Goal: Task Accomplishment & Management: Manage account settings

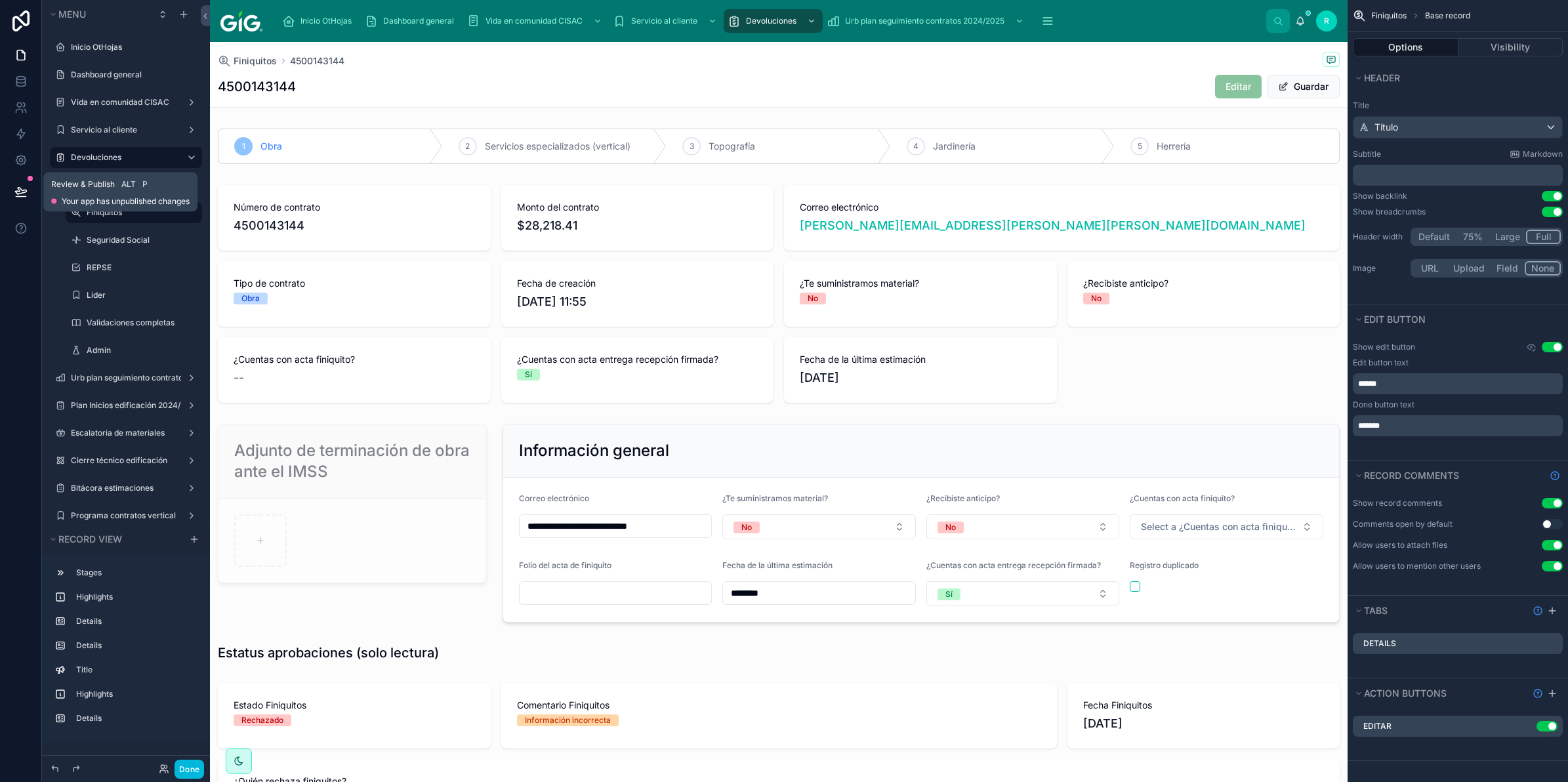
click at [15, 185] on icon at bounding box center [21, 191] width 13 height 13
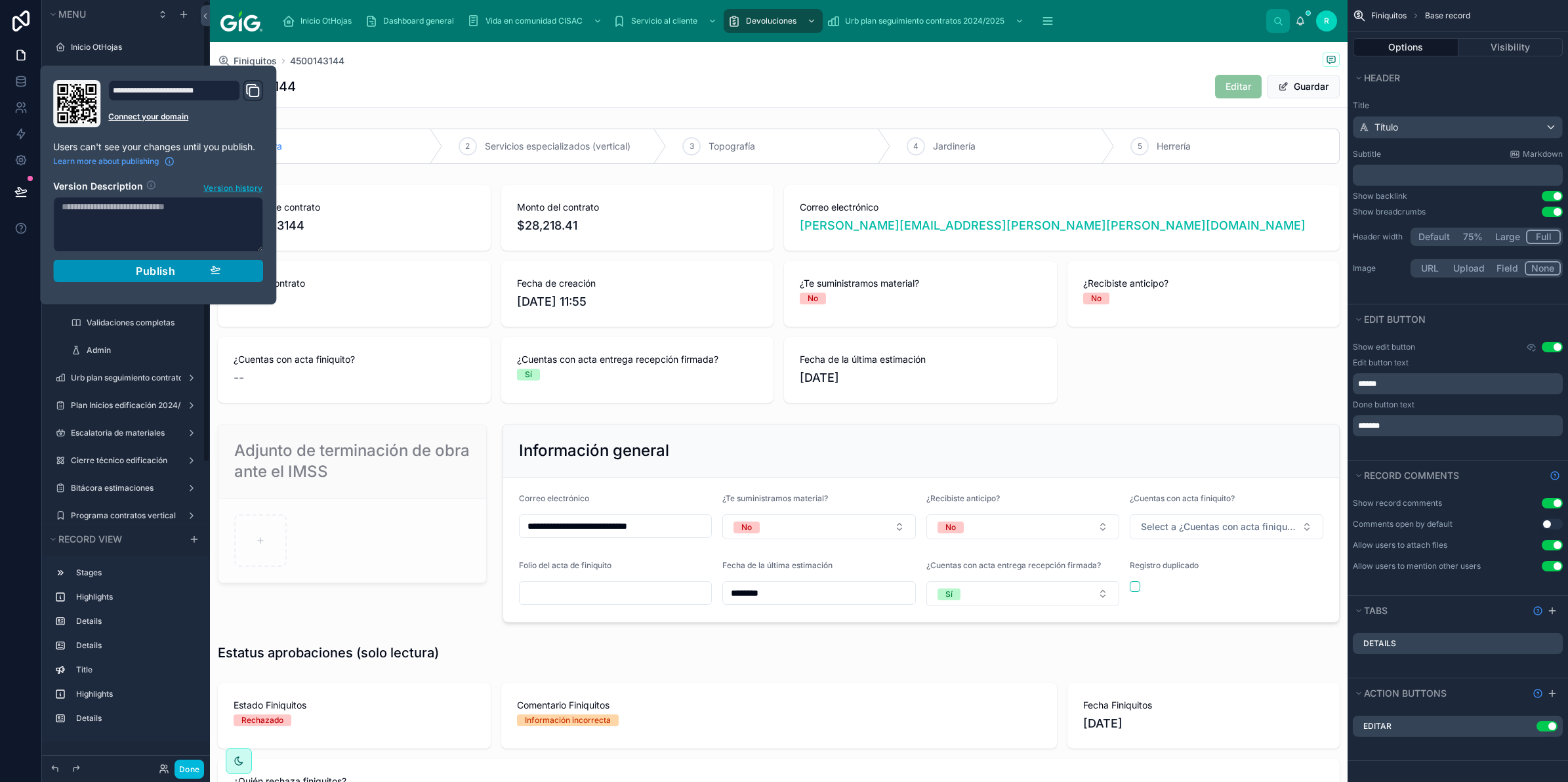
click at [207, 267] on div "Publish" at bounding box center [158, 271] width 125 height 13
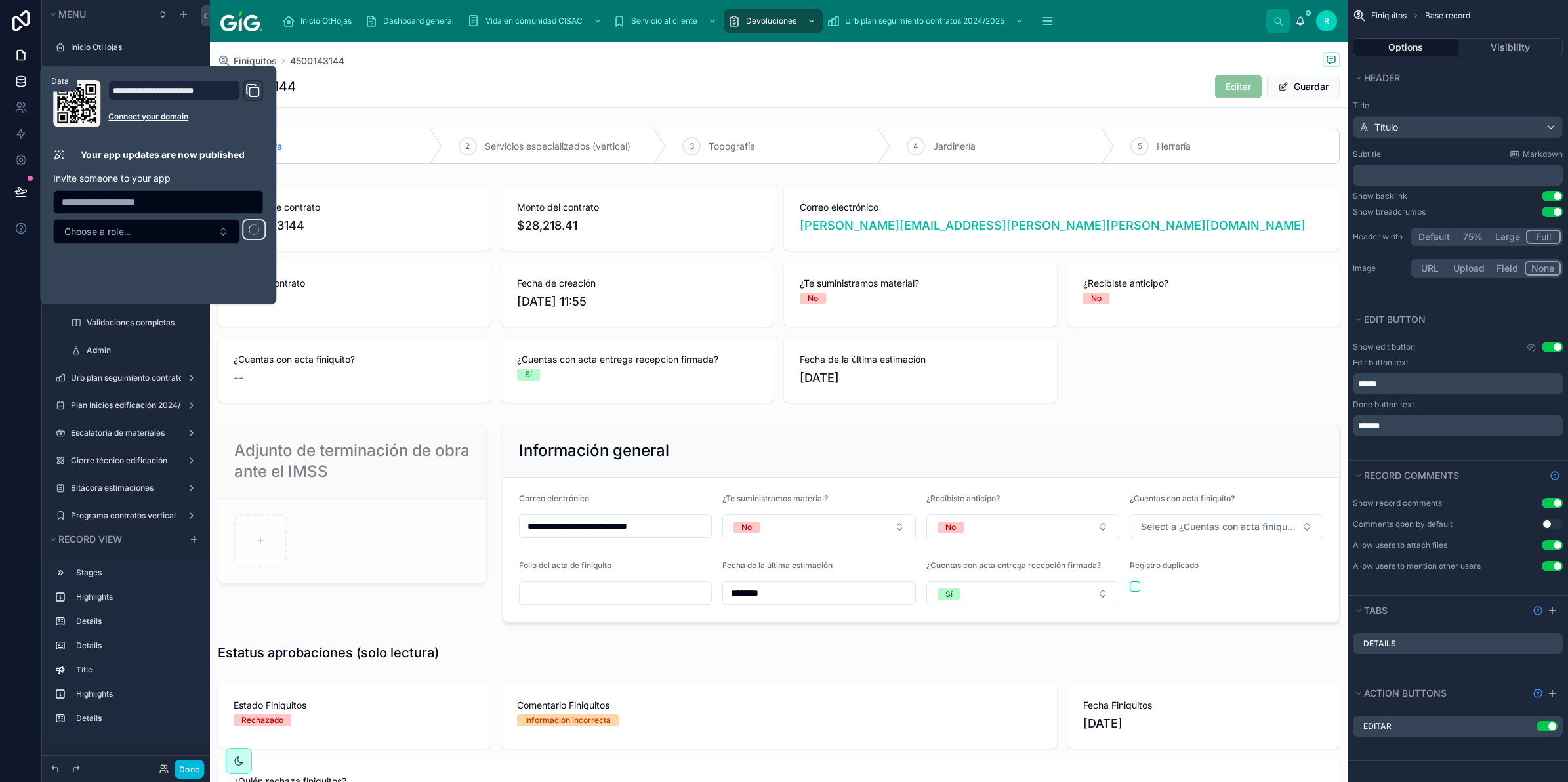
click at [20, 77] on icon at bounding box center [21, 81] width 13 height 13
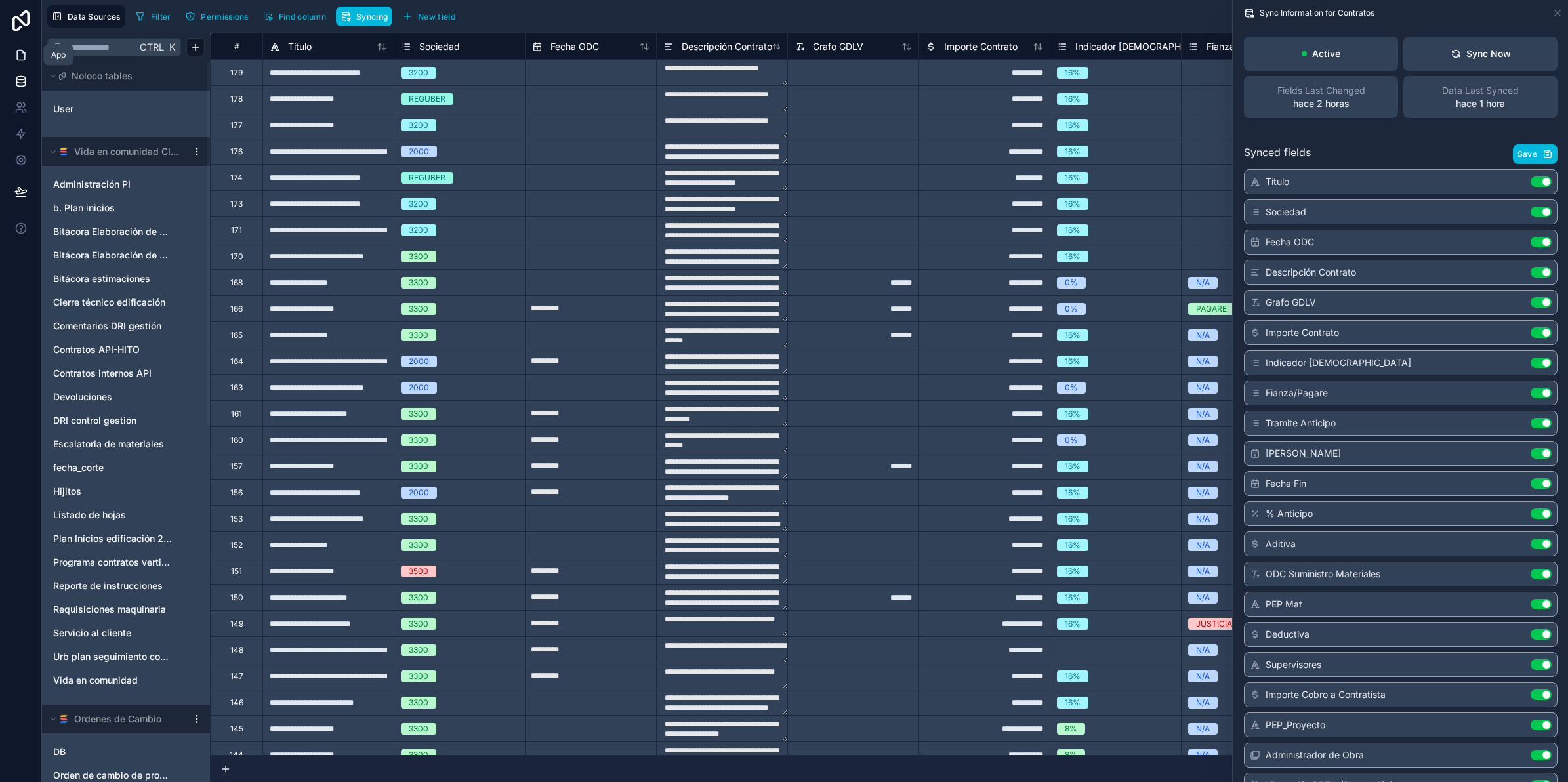
click at [23, 50] on icon at bounding box center [21, 55] width 13 height 13
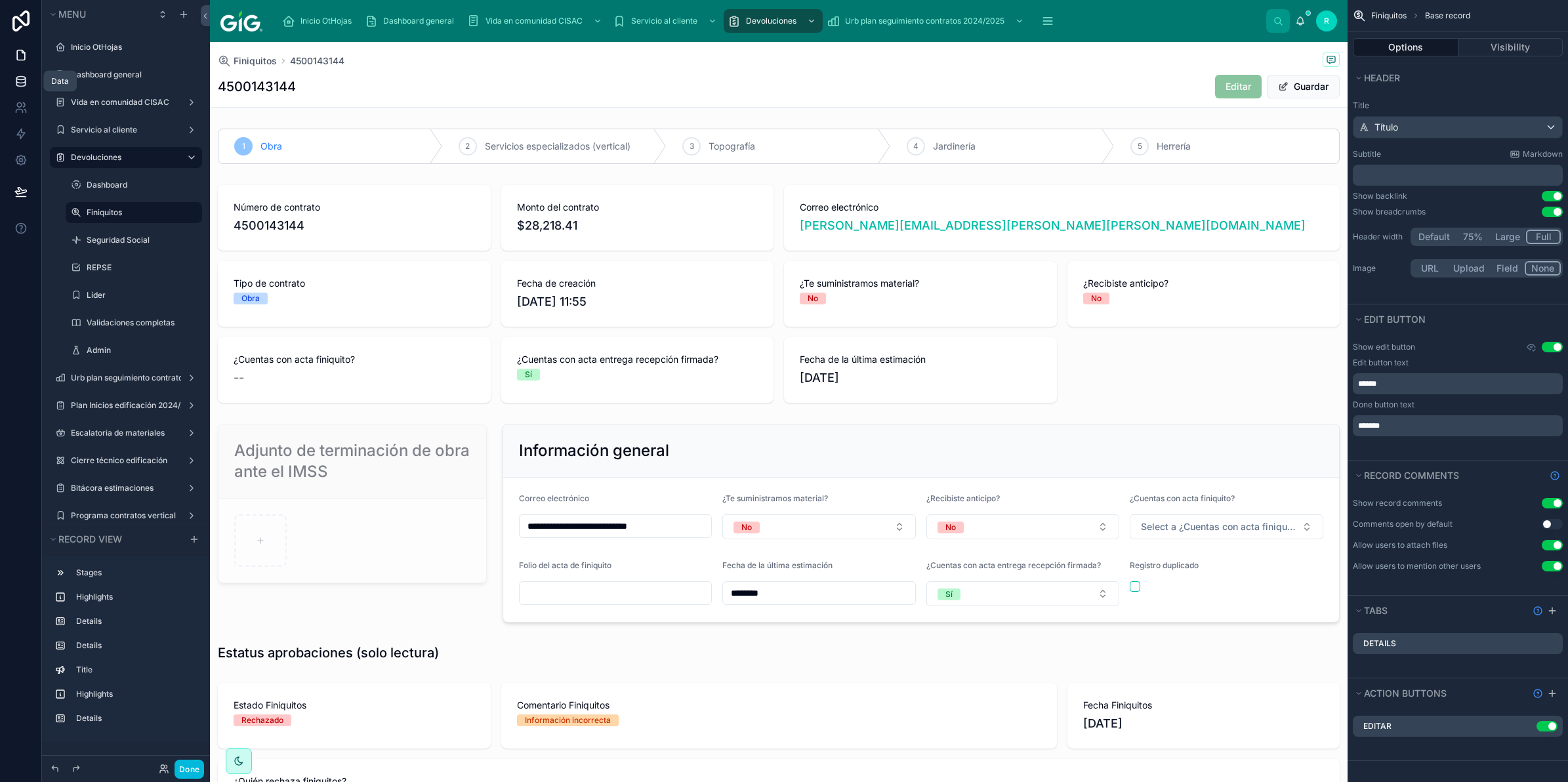
click at [18, 82] on icon at bounding box center [20, 81] width 9 height 5
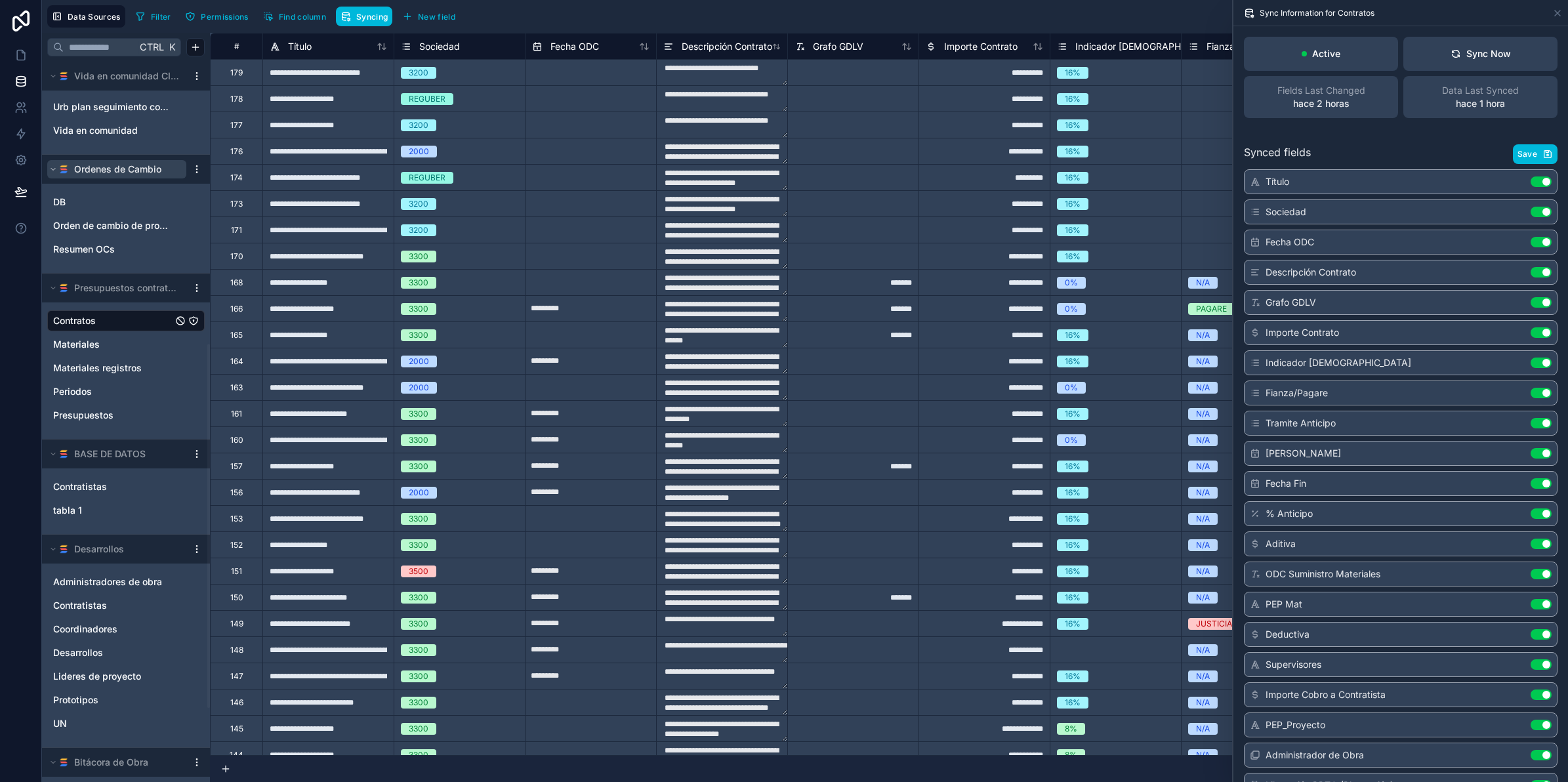
scroll to position [541, 0]
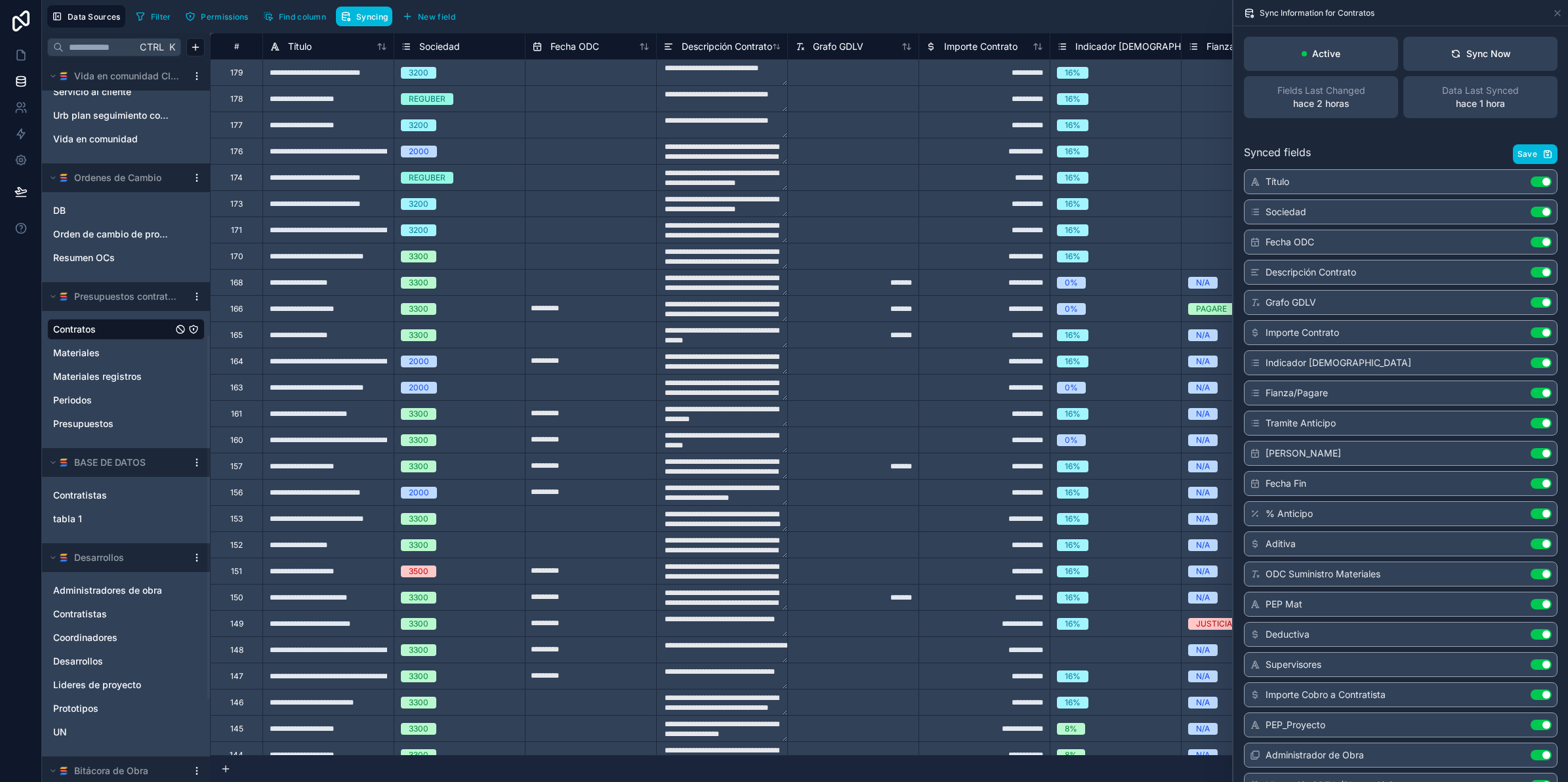
click at [197, 178] on html "Data Sources Filter Permissions Find column Syncing New field Export Import New…" at bounding box center [784, 440] width 1568 height 880
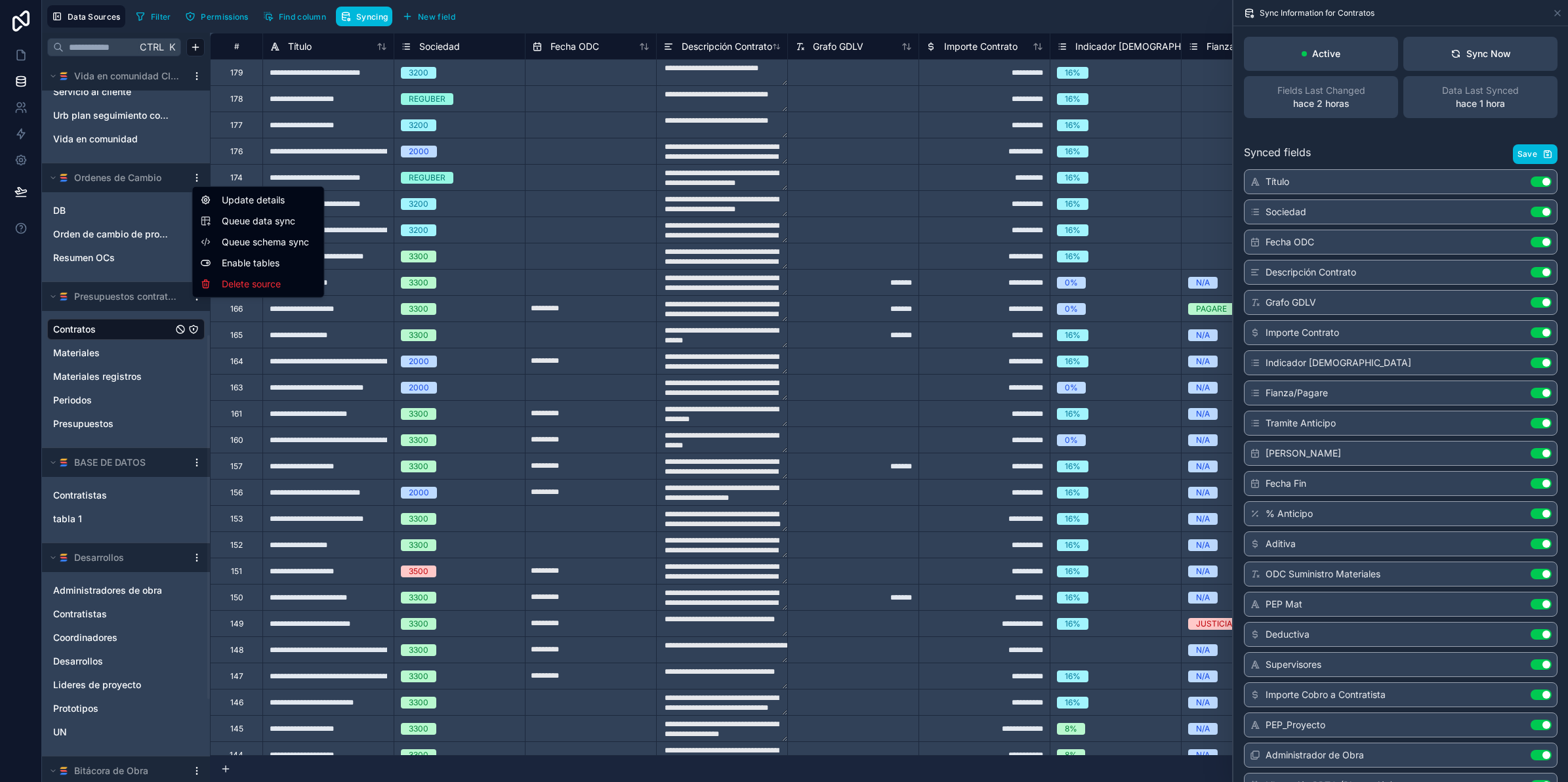
click at [253, 224] on span "Queue data sync" at bounding box center [269, 221] width 94 height 13
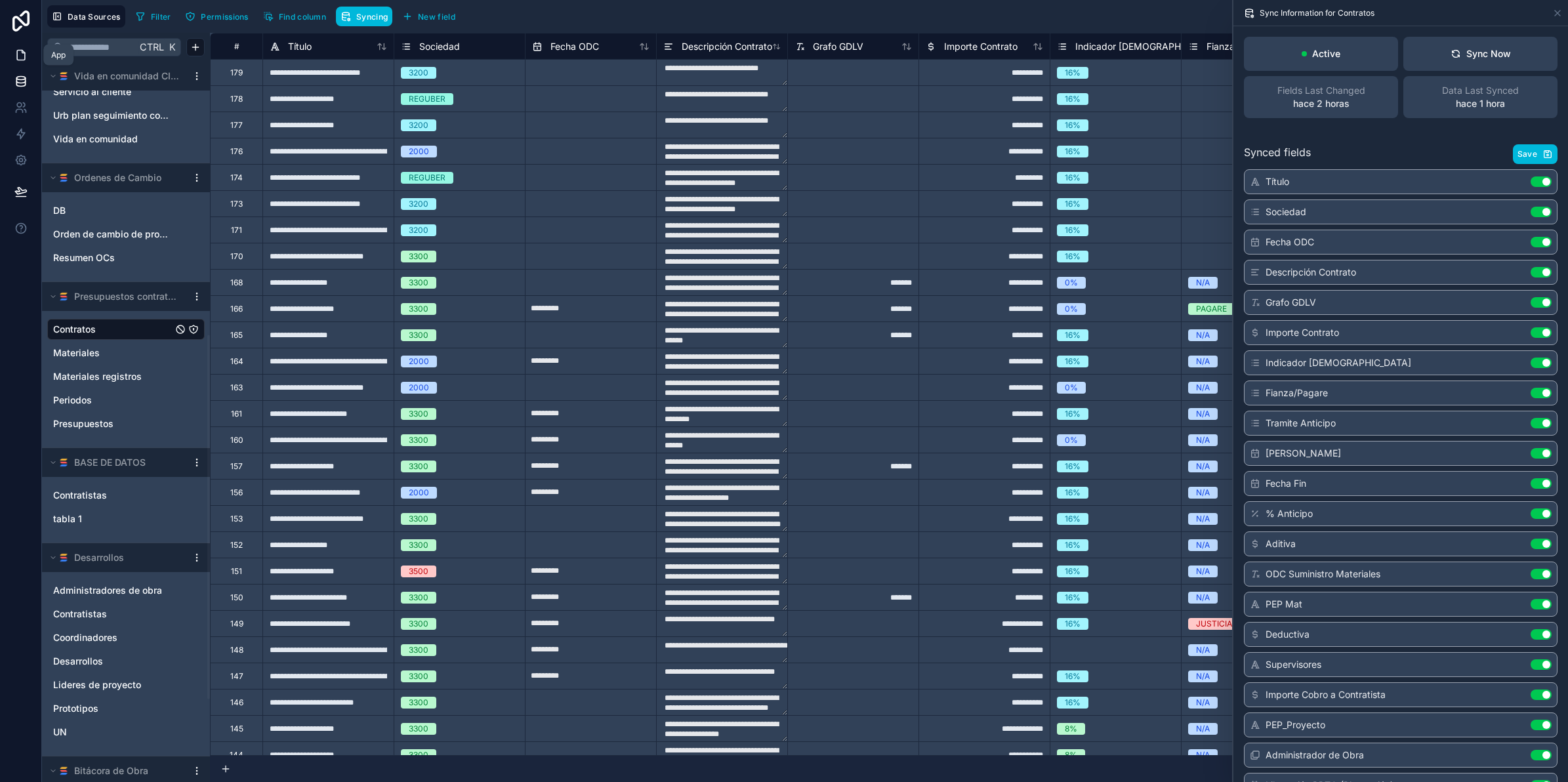
click at [18, 49] on icon at bounding box center [21, 55] width 13 height 13
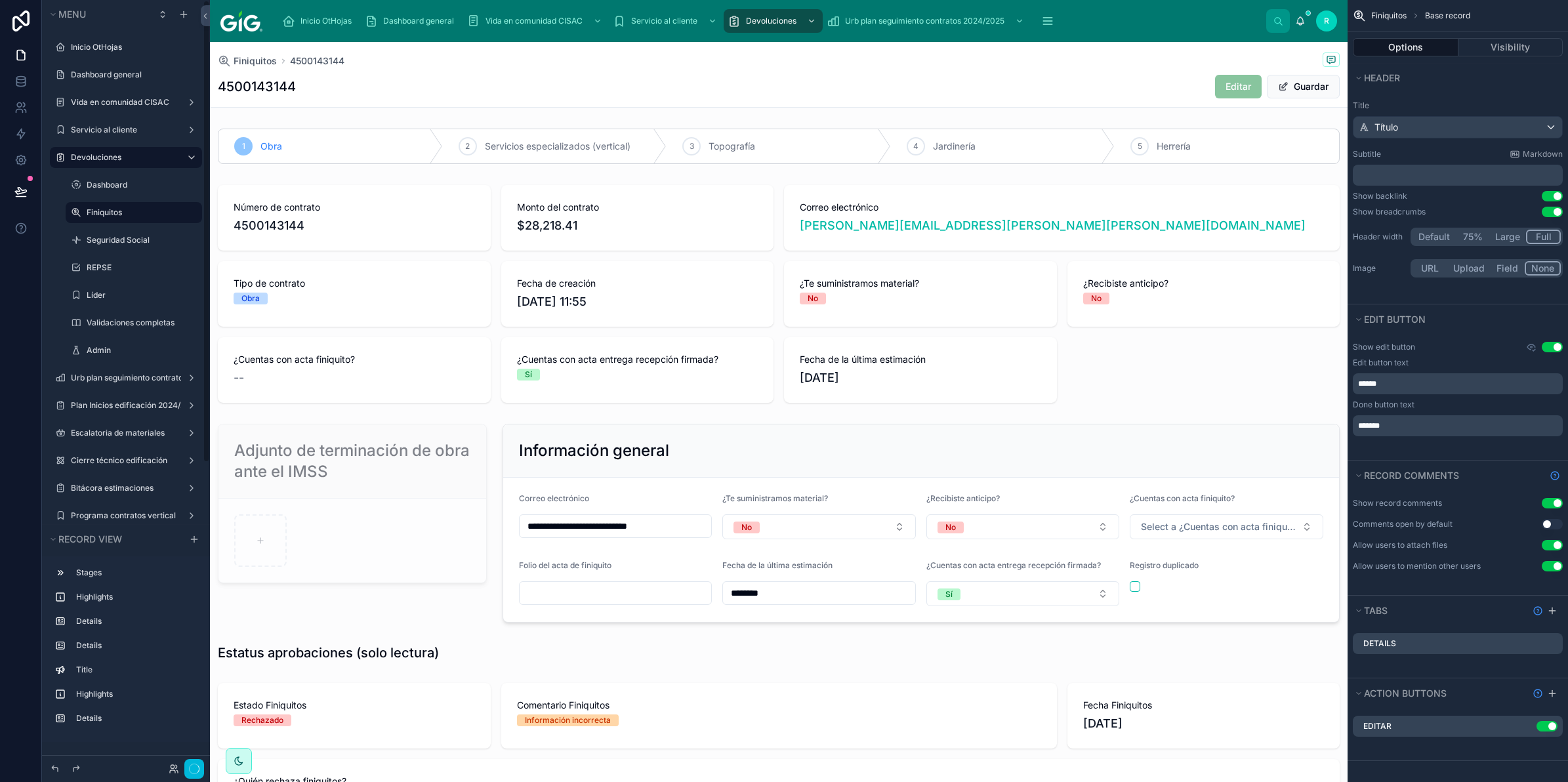
click at [169, 762] on div at bounding box center [178, 769] width 52 height 20
click at [163, 767] on icon at bounding box center [164, 769] width 11 height 11
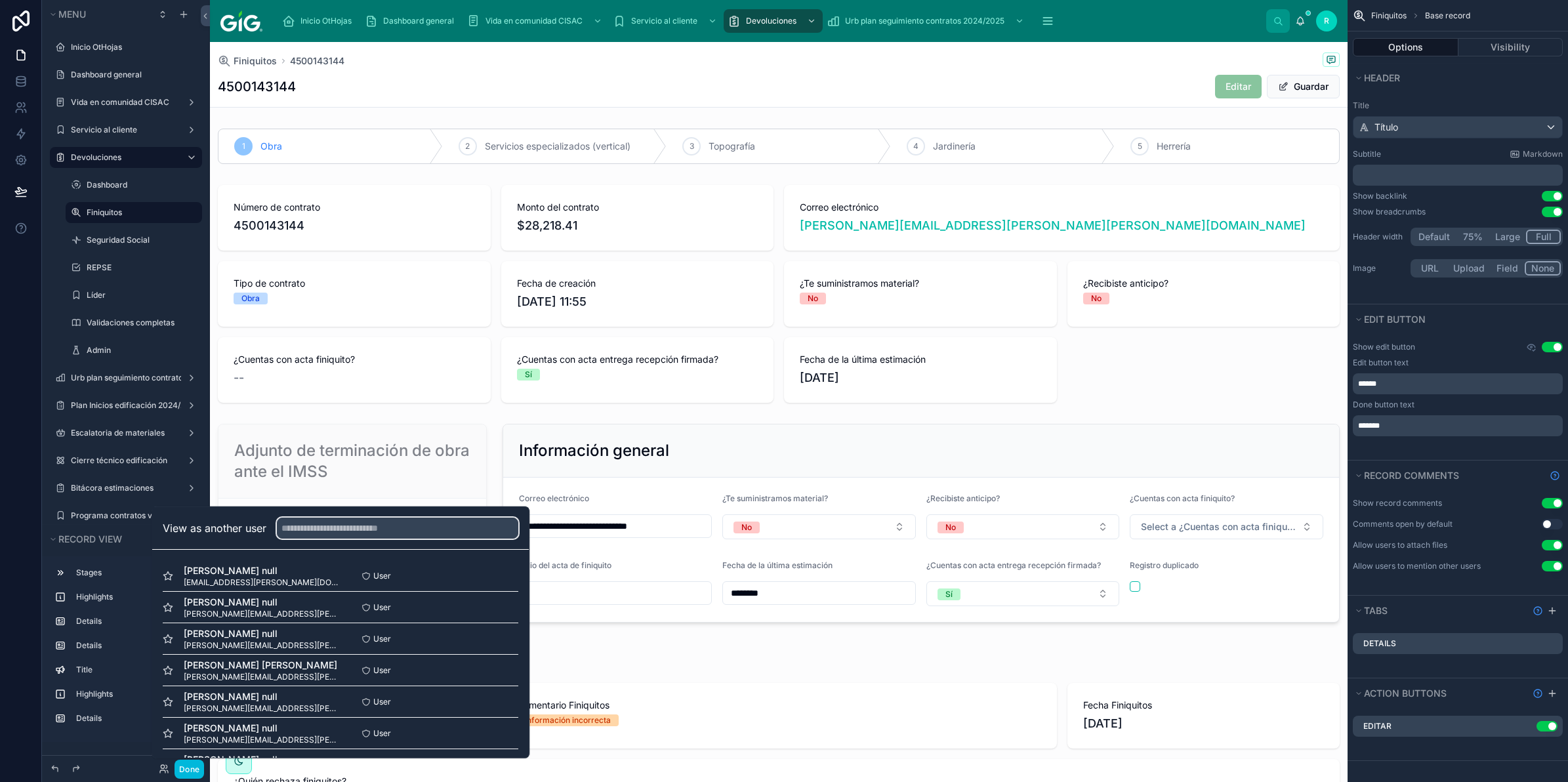
click at [338, 529] on input "text" at bounding box center [398, 528] width 242 height 21
type input "*"
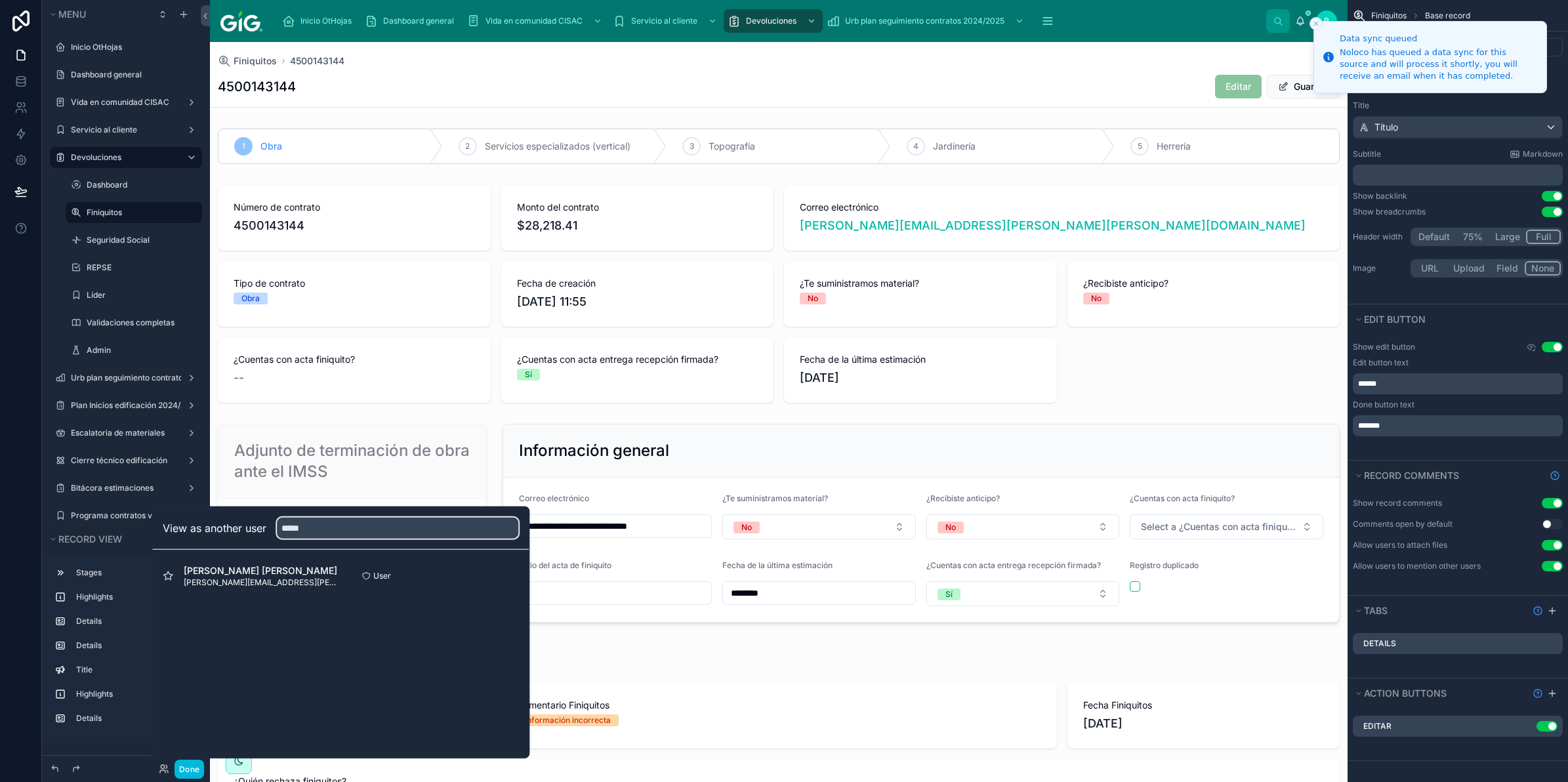
type input "*****"
click at [0, 0] on button "Select" at bounding box center [0, 0] width 0 height 0
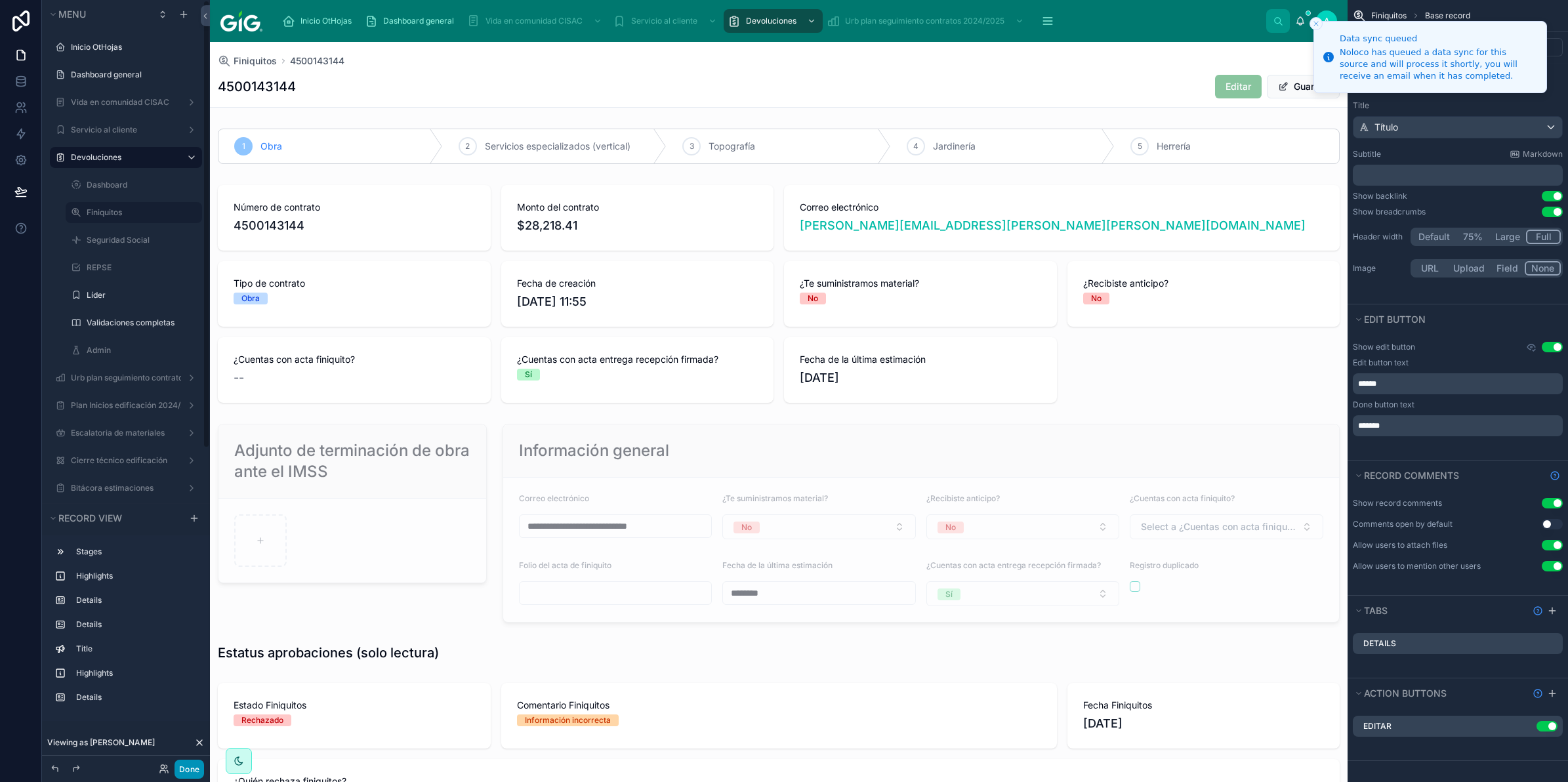
click at [189, 764] on button "Done" at bounding box center [189, 769] width 30 height 19
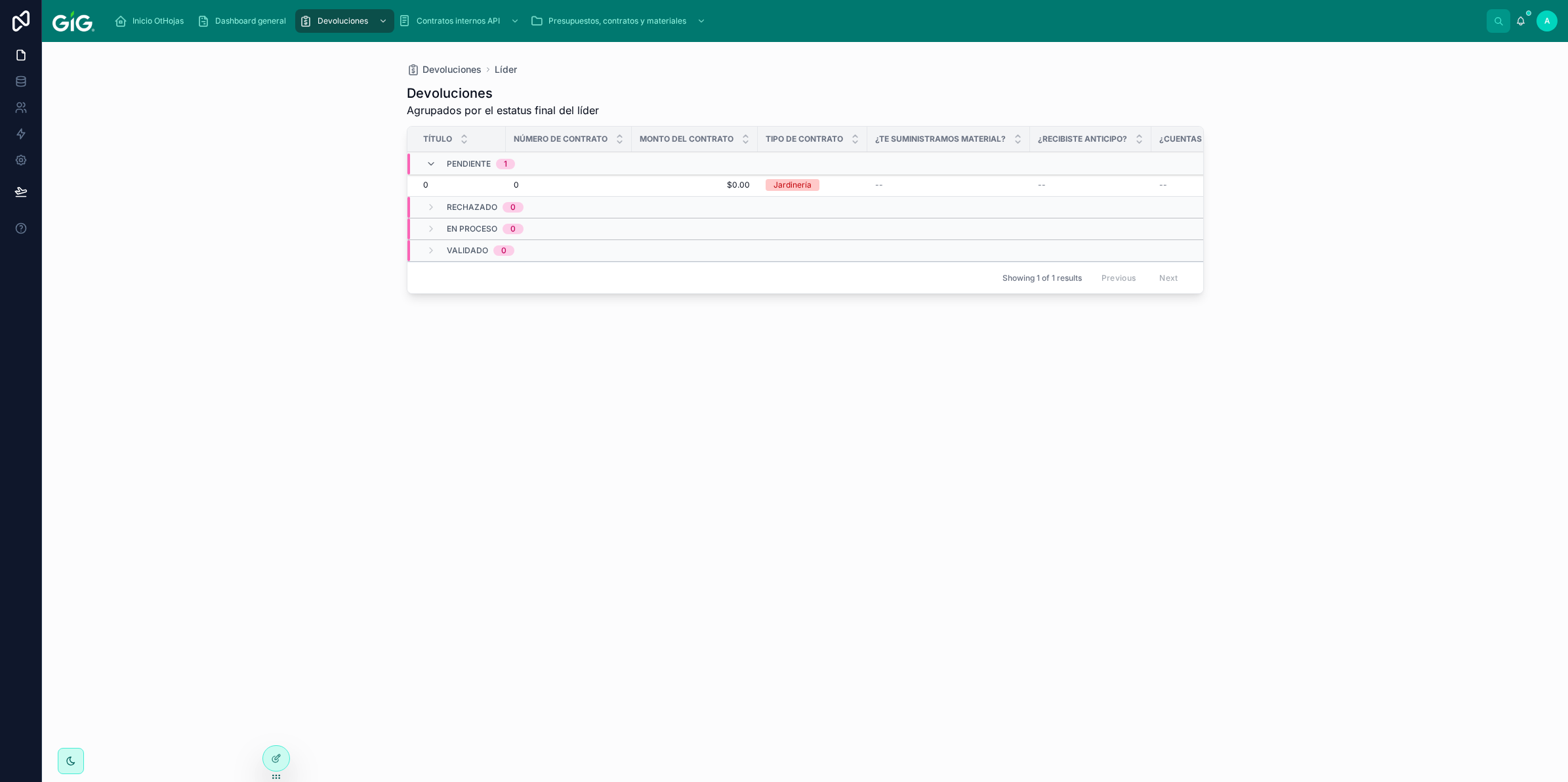
click at [273, 304] on div "Devoluciones Líder Devoluciones Agrupados por el estatus final del líder Título…" at bounding box center [805, 412] width 1526 height 740
